Goal: Information Seeking & Learning: Learn about a topic

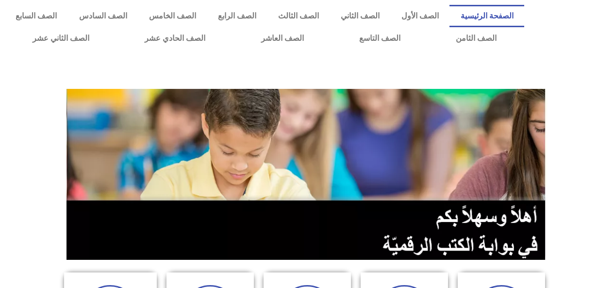
scroll to position [7, 0]
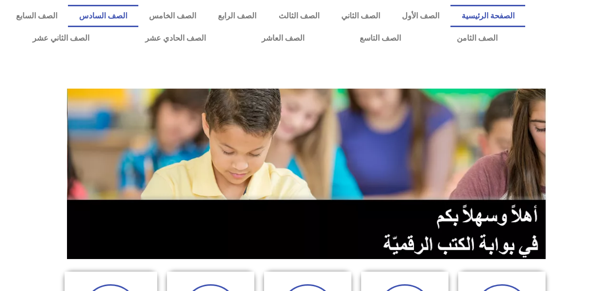
click at [138, 13] on link "الصف السادس" at bounding box center [103, 16] width 70 height 22
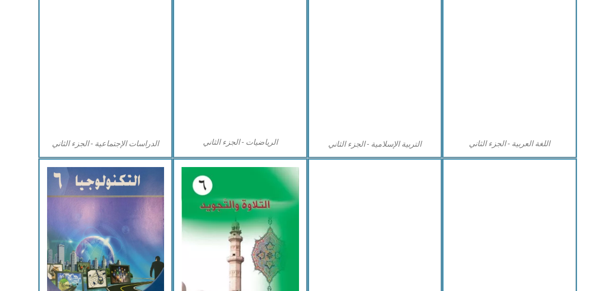
scroll to position [493, 0]
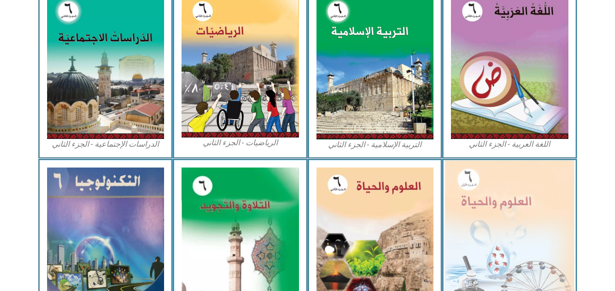
click at [476, 213] on img at bounding box center [509, 239] width 129 height 157
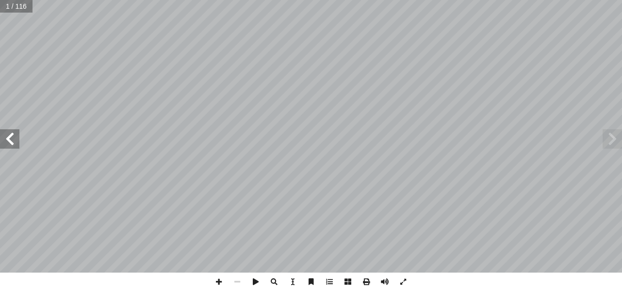
click at [0, 143] on span at bounding box center [9, 138] width 19 height 19
click at [2, 138] on span at bounding box center [9, 138] width 19 height 19
click at [5, 140] on span at bounding box center [9, 138] width 19 height 19
click at [3, 140] on span at bounding box center [9, 138] width 19 height 19
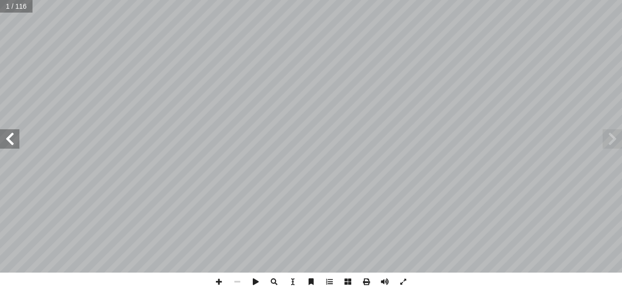
click at [3, 140] on span at bounding box center [9, 138] width 19 height 19
click at [2, 134] on span at bounding box center [9, 138] width 19 height 19
click at [5, 134] on span at bounding box center [9, 138] width 19 height 19
click at [11, 129] on span at bounding box center [9, 138] width 19 height 19
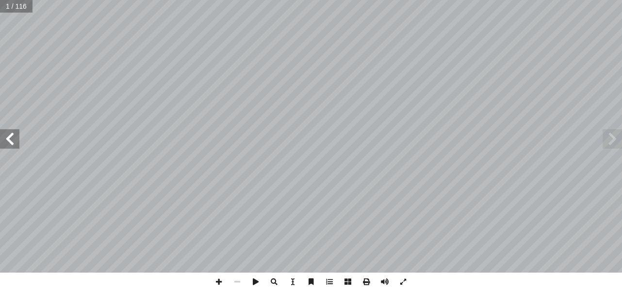
click at [11, 129] on span at bounding box center [9, 138] width 19 height 19
click at [9, 129] on span at bounding box center [9, 138] width 19 height 19
click at [6, 133] on span at bounding box center [9, 138] width 19 height 19
click at [4, 138] on span at bounding box center [9, 138] width 19 height 19
click at [11, 136] on span at bounding box center [9, 138] width 19 height 19
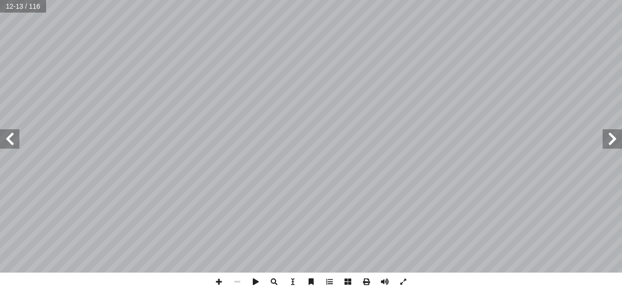
click at [11, 136] on span at bounding box center [9, 138] width 19 height 19
click at [9, 136] on span at bounding box center [9, 138] width 19 height 19
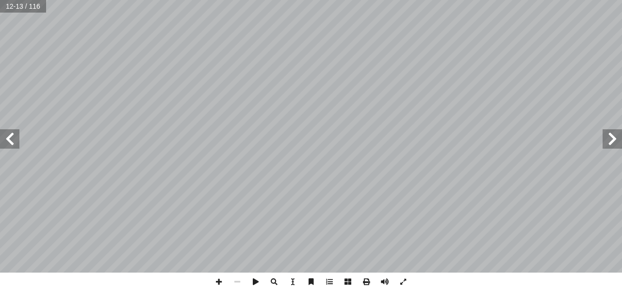
click at [11, 138] on span at bounding box center [9, 138] width 19 height 19
click at [9, 138] on span at bounding box center [9, 138] width 19 height 19
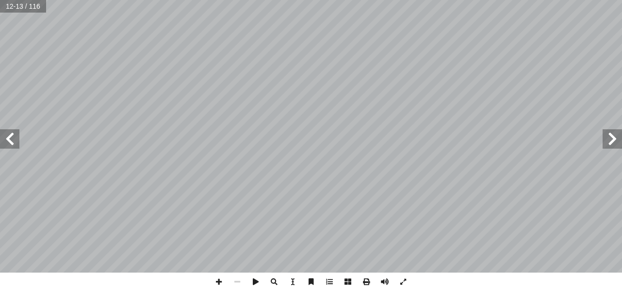
click at [9, 138] on span at bounding box center [9, 138] width 19 height 19
click at [11, 140] on span at bounding box center [9, 138] width 19 height 19
click at [16, 138] on span at bounding box center [9, 138] width 19 height 19
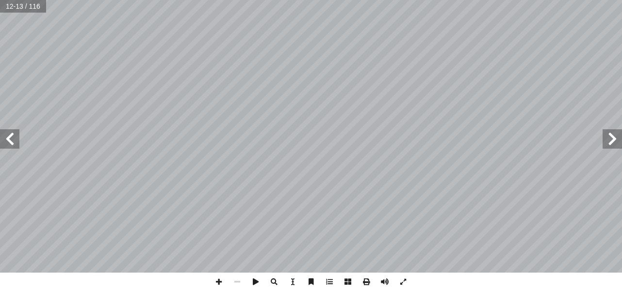
click at [16, 138] on span at bounding box center [9, 138] width 19 height 19
click at [16, 134] on span at bounding box center [9, 138] width 19 height 19
click at [14, 137] on span at bounding box center [9, 138] width 19 height 19
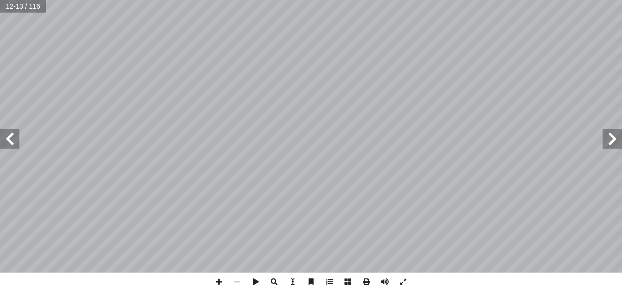
click at [14, 137] on span at bounding box center [9, 138] width 19 height 19
click at [17, 136] on span at bounding box center [9, 138] width 19 height 19
click at [13, 138] on span at bounding box center [9, 138] width 19 height 19
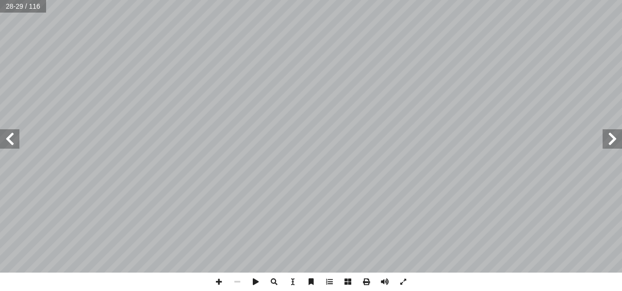
click at [13, 138] on span at bounding box center [9, 138] width 19 height 19
click at [9, 137] on span at bounding box center [9, 138] width 19 height 19
click at [15, 136] on span at bounding box center [9, 138] width 19 height 19
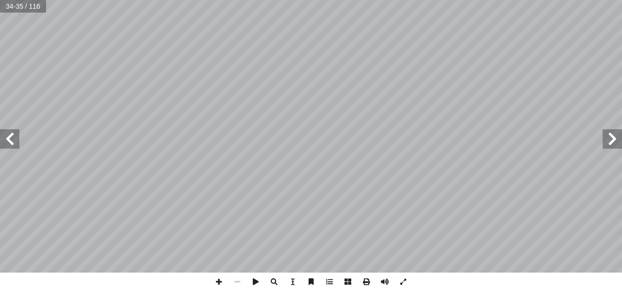
click at [11, 134] on span at bounding box center [9, 138] width 19 height 19
click at [8, 133] on span at bounding box center [9, 138] width 19 height 19
click at [8, 136] on span at bounding box center [9, 138] width 19 height 19
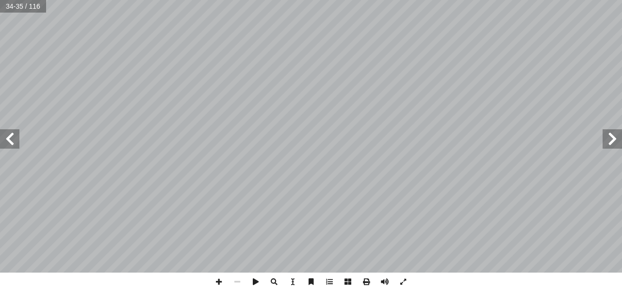
click at [8, 136] on span at bounding box center [9, 138] width 19 height 19
click at [13, 136] on span at bounding box center [9, 138] width 19 height 19
click at [13, 137] on span at bounding box center [9, 138] width 19 height 19
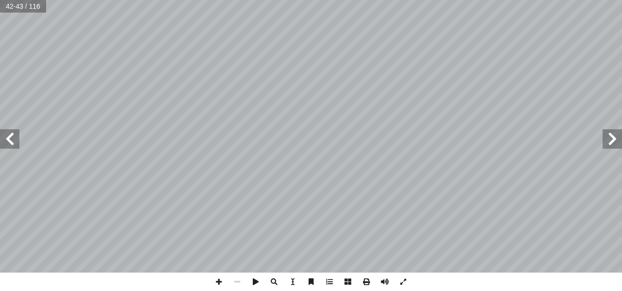
click at [13, 134] on span at bounding box center [9, 138] width 19 height 19
click at [14, 138] on span at bounding box center [9, 138] width 19 height 19
click at [15, 141] on span at bounding box center [9, 138] width 19 height 19
click at [8, 136] on span at bounding box center [9, 138] width 19 height 19
